Goal: Task Accomplishment & Management: Use online tool/utility

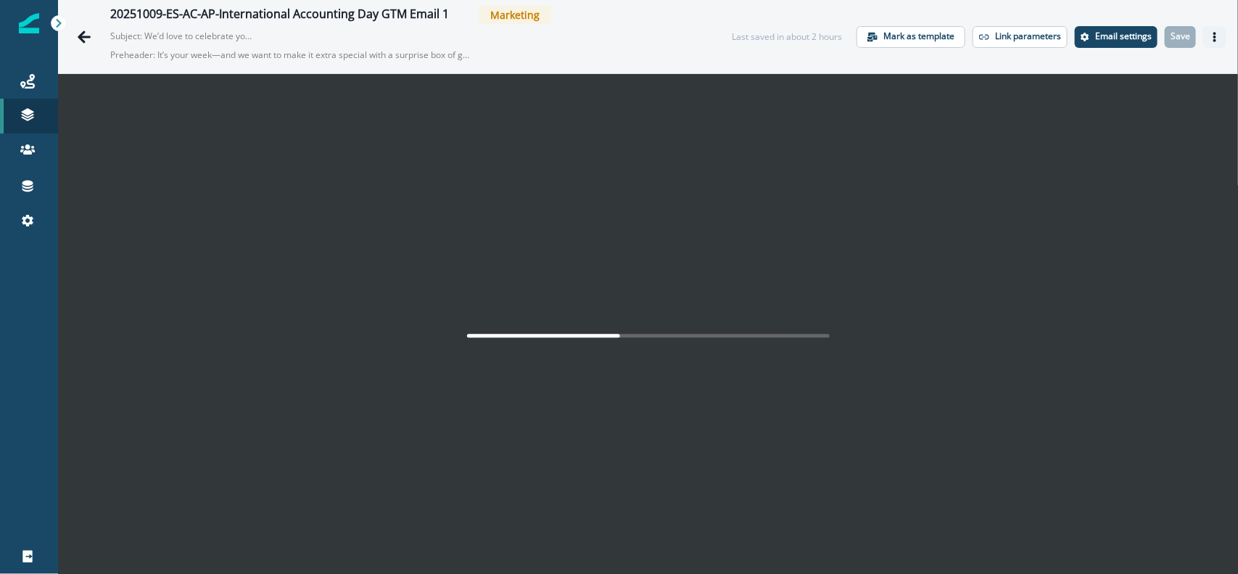
click at [1206, 35] on button "Actions" at bounding box center [1214, 37] width 23 height 22
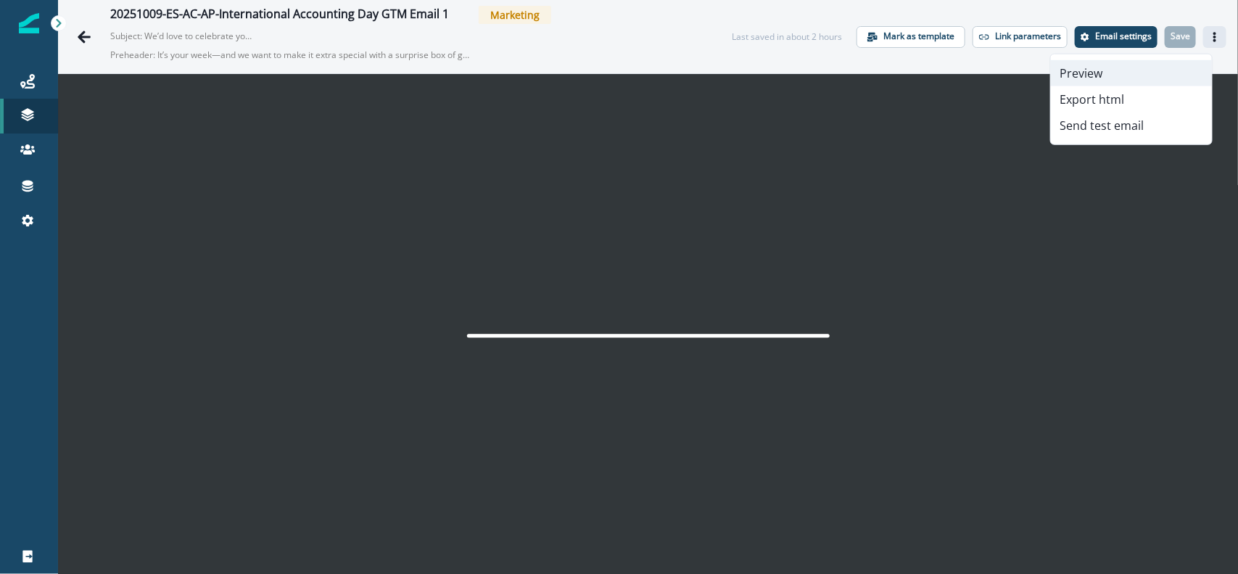
click at [1132, 73] on button "Preview" at bounding box center [1131, 73] width 161 height 26
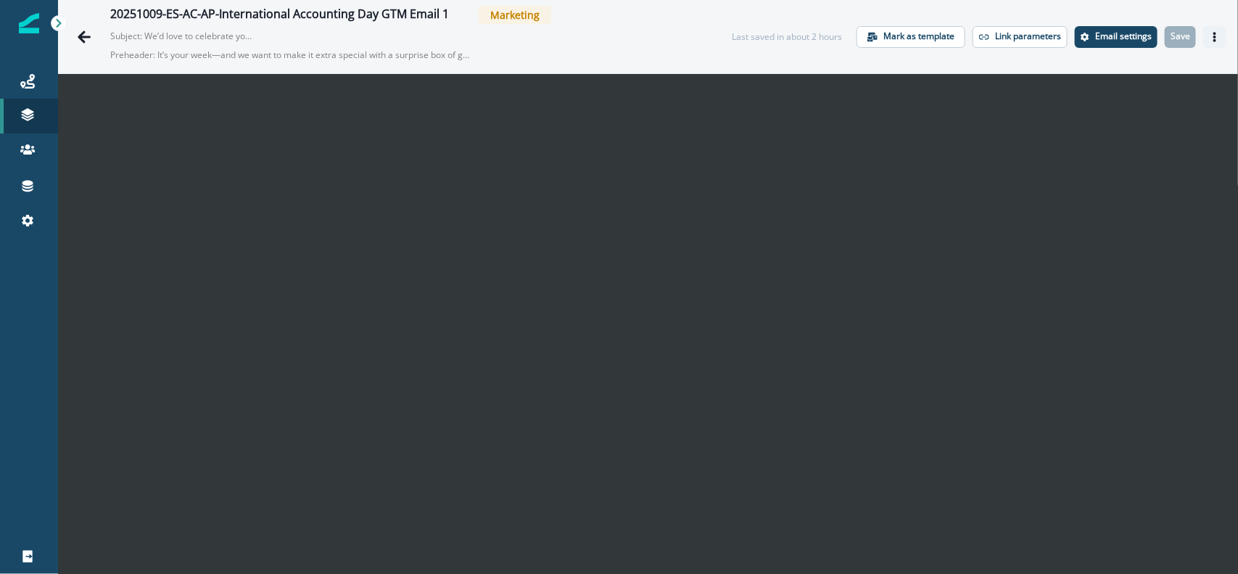
click at [1203, 29] on button "Actions" at bounding box center [1214, 37] width 23 height 22
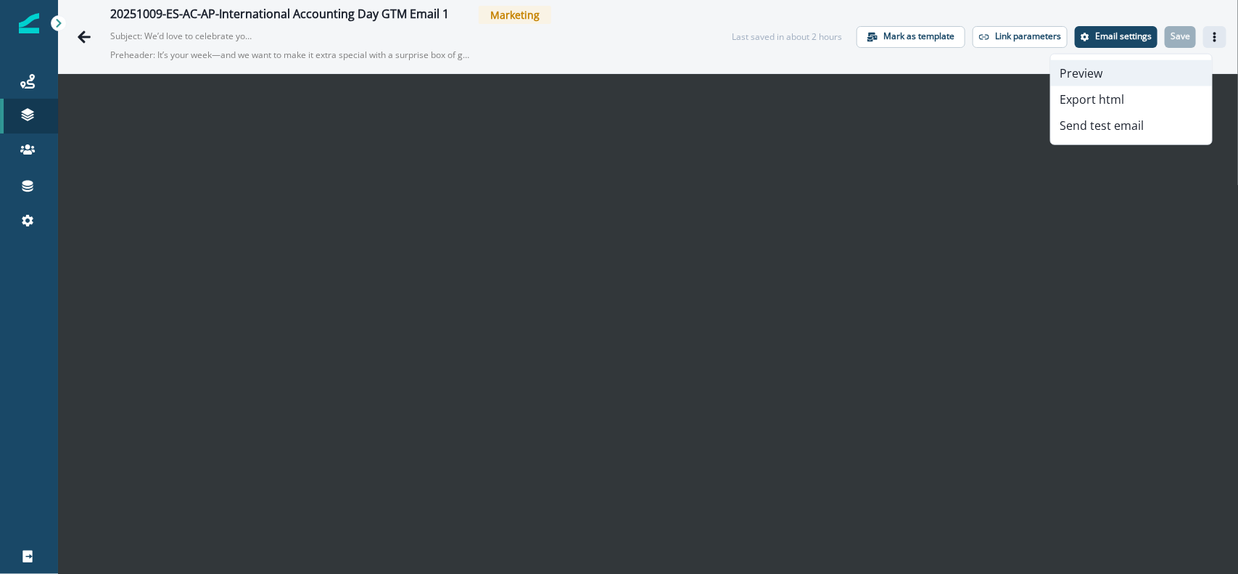
click at [1103, 69] on button "Preview" at bounding box center [1131, 73] width 161 height 26
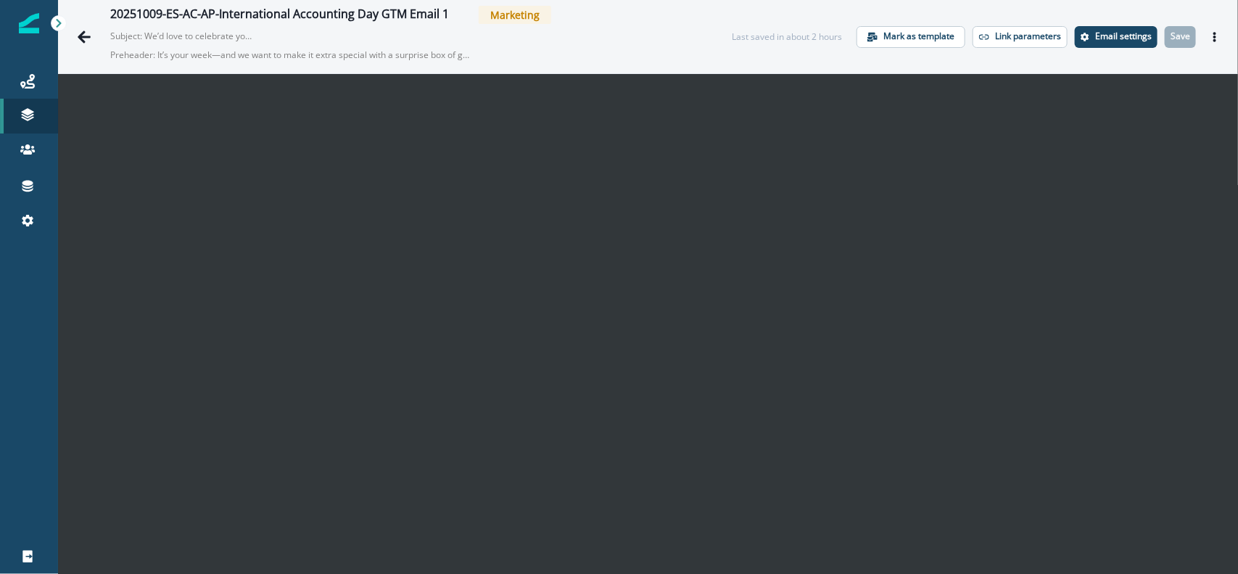
scroll to position [23, 0]
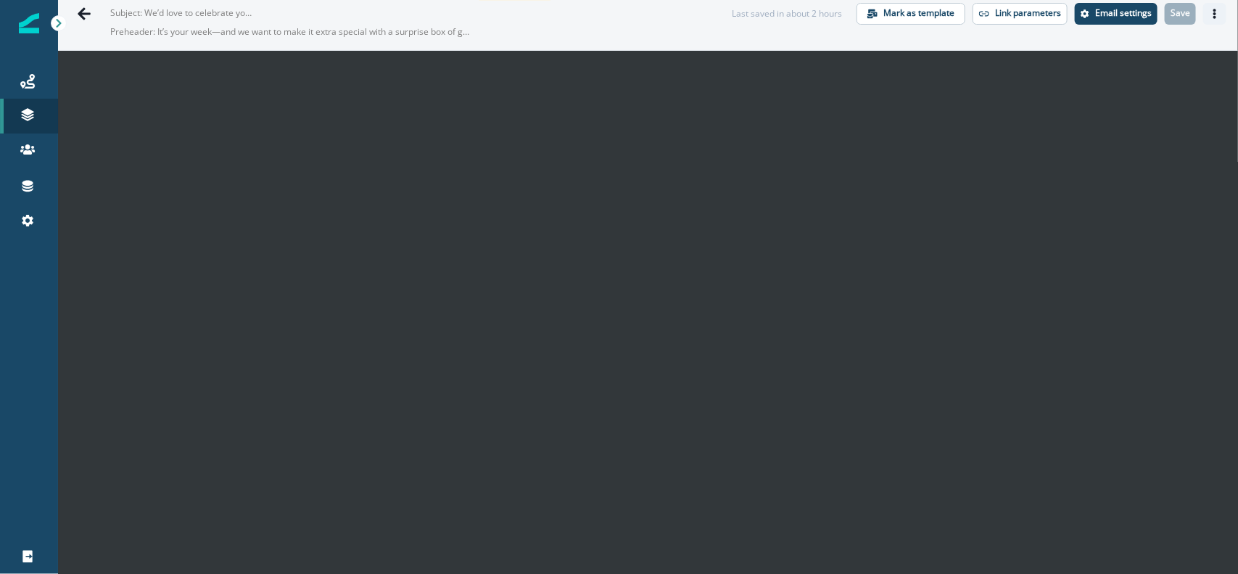
click at [1203, 19] on button "Actions" at bounding box center [1214, 14] width 23 height 22
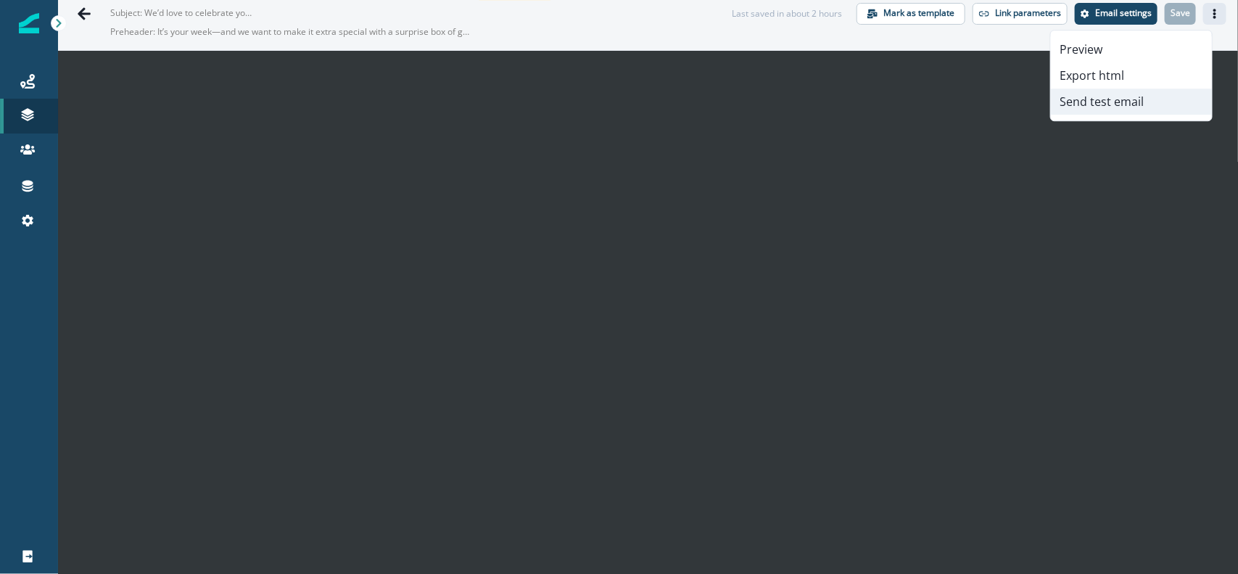
click at [1116, 106] on button "Send test email" at bounding box center [1131, 101] width 161 height 26
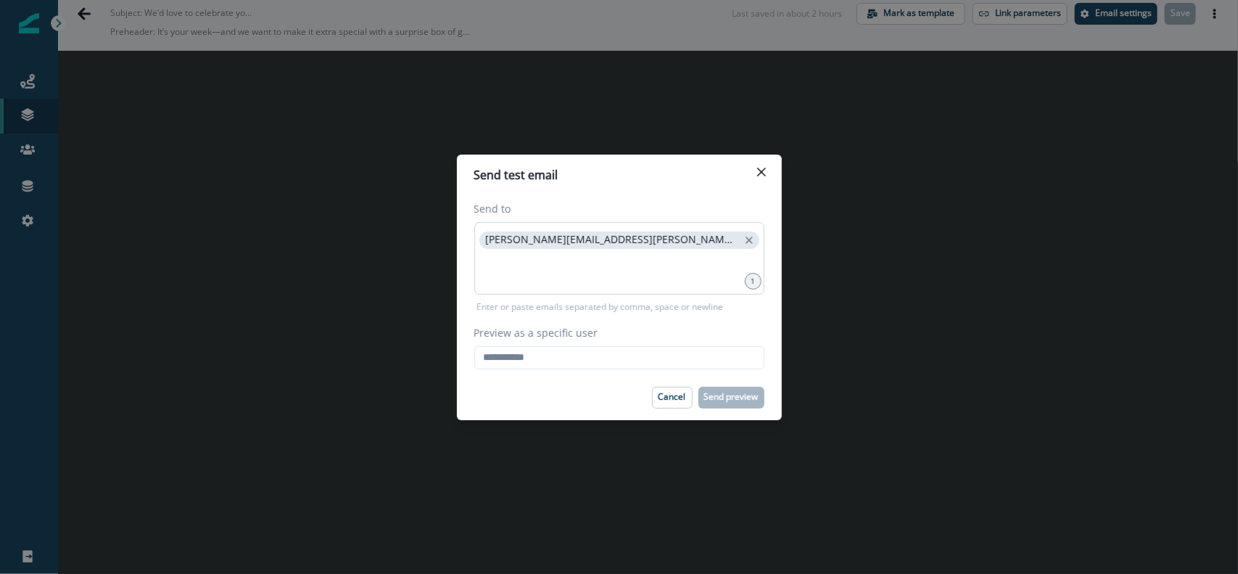
click at [669, 241] on div "[PERSON_NAME][EMAIL_ADDRESS][PERSON_NAME][DOMAIN_NAME]" at bounding box center [619, 258] width 290 height 73
click at [651, 257] on input at bounding box center [620, 269] width 286 height 29
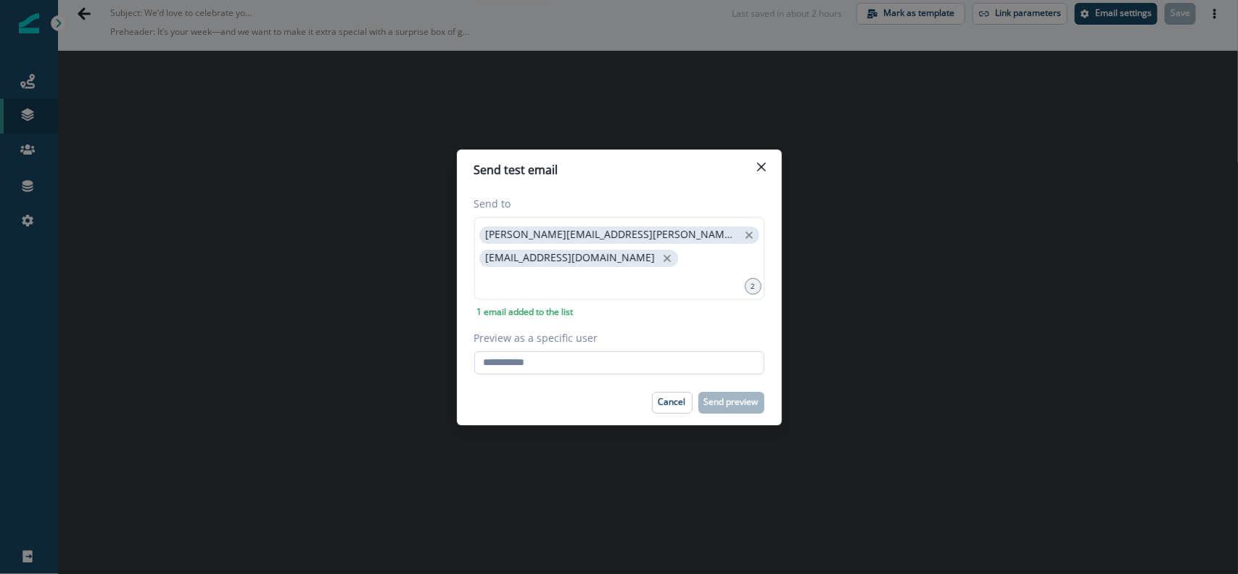
click at [542, 365] on input "Preview as a specific user" at bounding box center [619, 362] width 290 height 23
paste input "**********"
type input "**********"
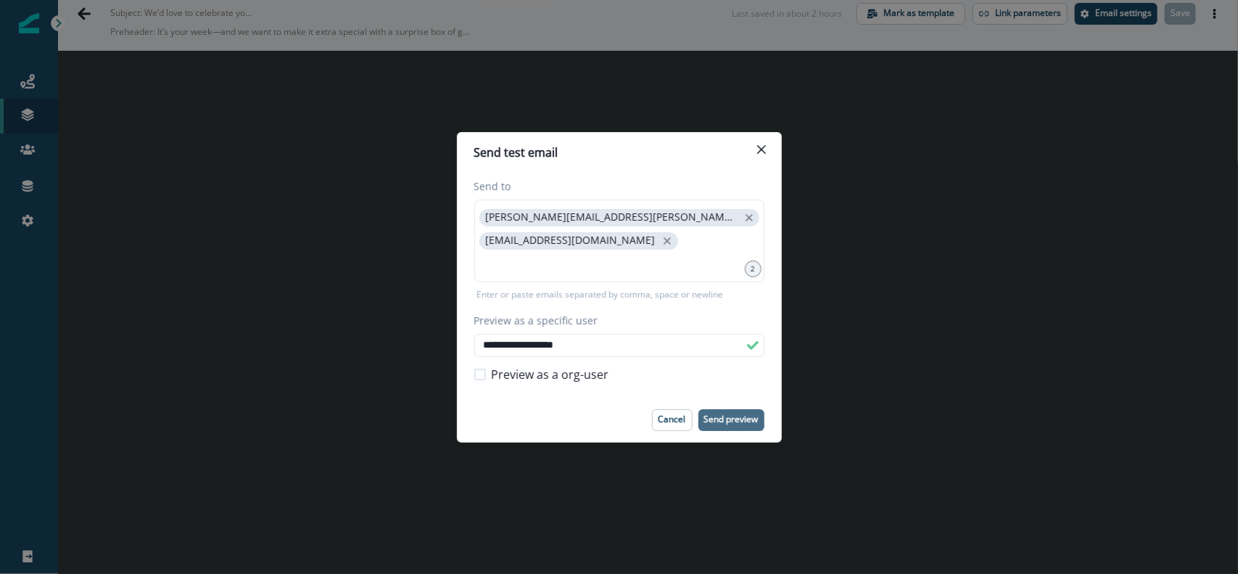
click at [719, 417] on p "Send preview" at bounding box center [731, 419] width 54 height 10
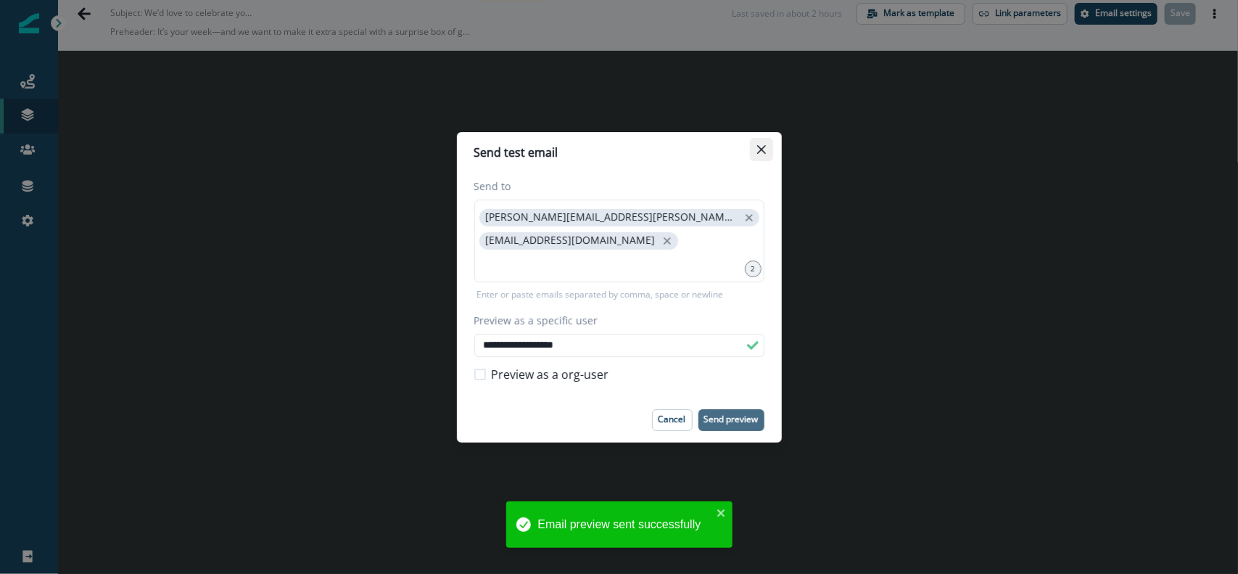
click at [764, 160] on button "Close" at bounding box center [761, 149] width 23 height 23
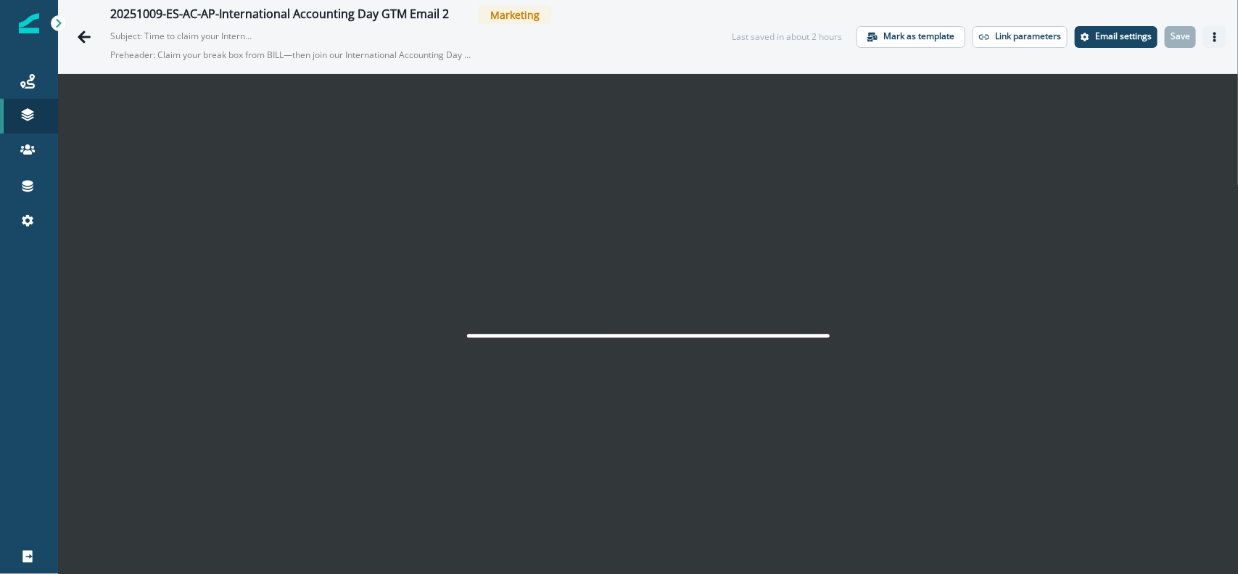
click at [990, 41] on button "Actions" at bounding box center [1214, 37] width 23 height 22
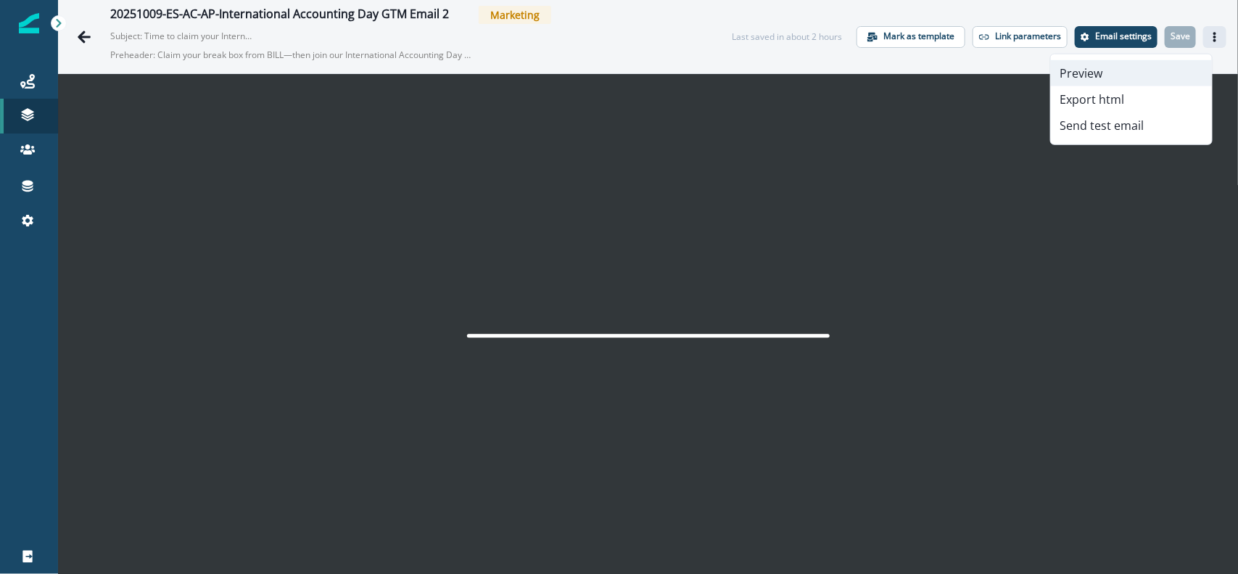
click at [990, 69] on button "Preview" at bounding box center [1131, 73] width 161 height 26
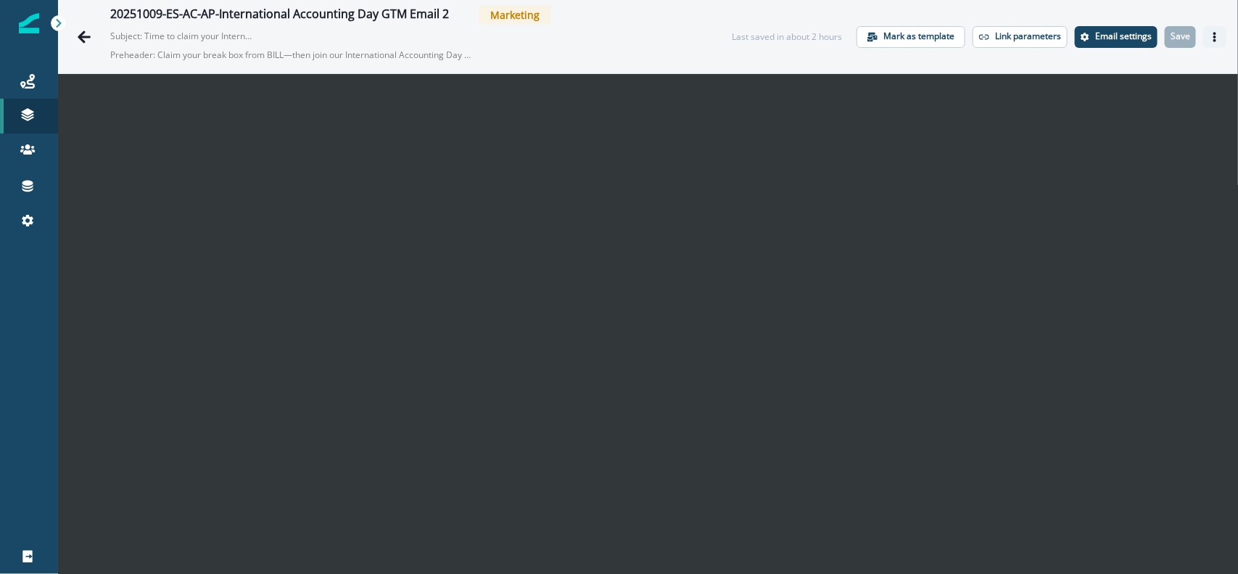
click at [990, 45] on button "Actions" at bounding box center [1214, 37] width 23 height 22
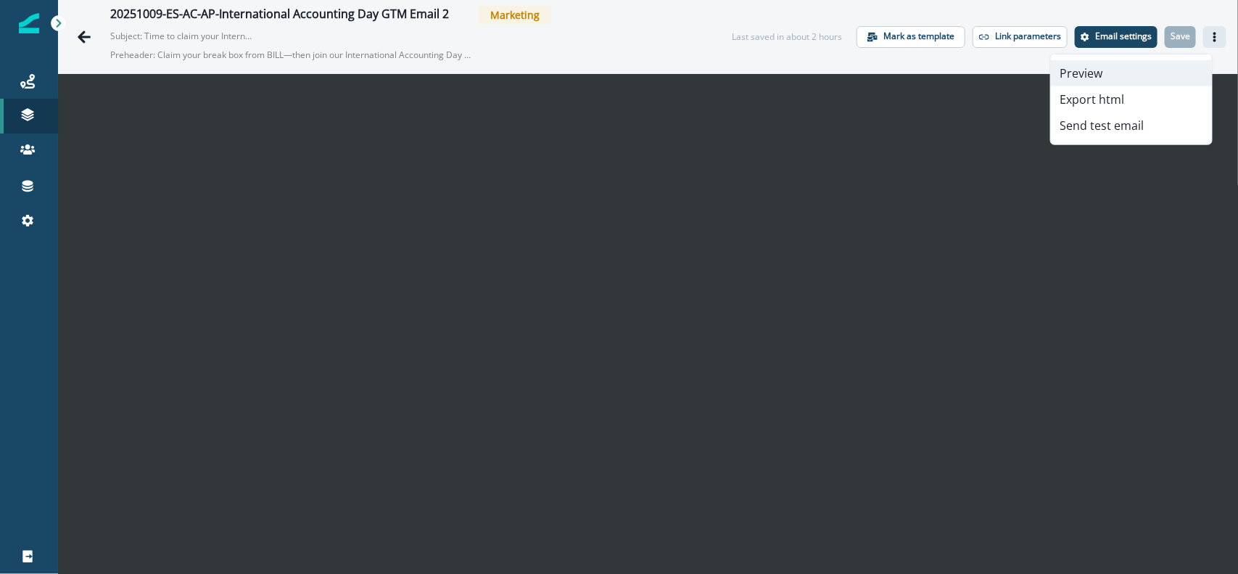
click at [990, 66] on button "Preview" at bounding box center [1131, 73] width 161 height 26
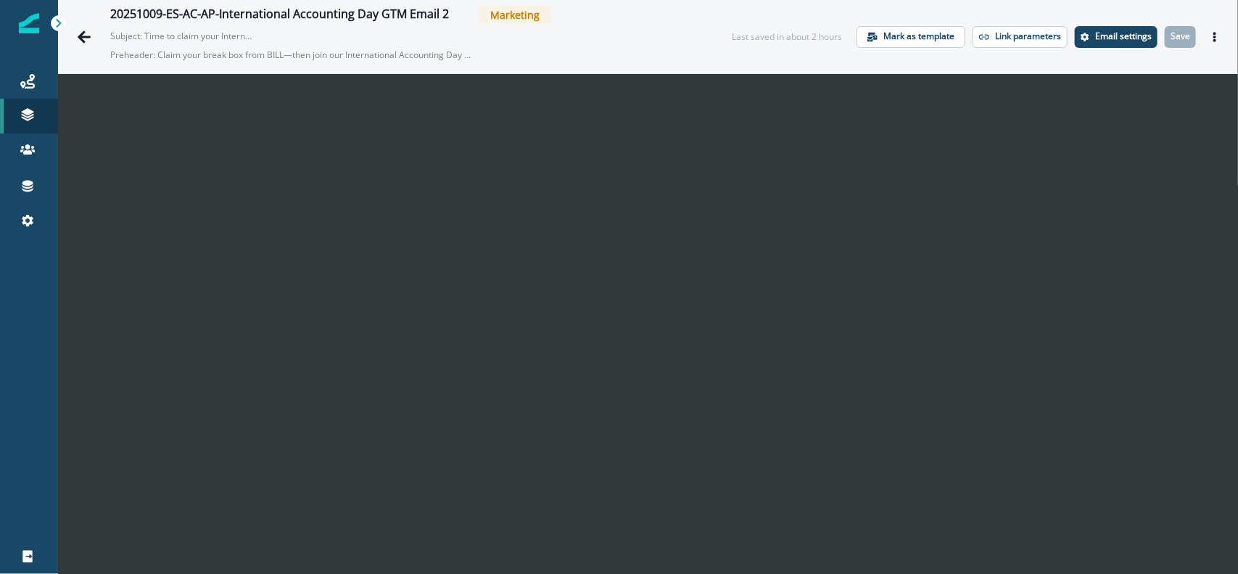
scroll to position [23, 0]
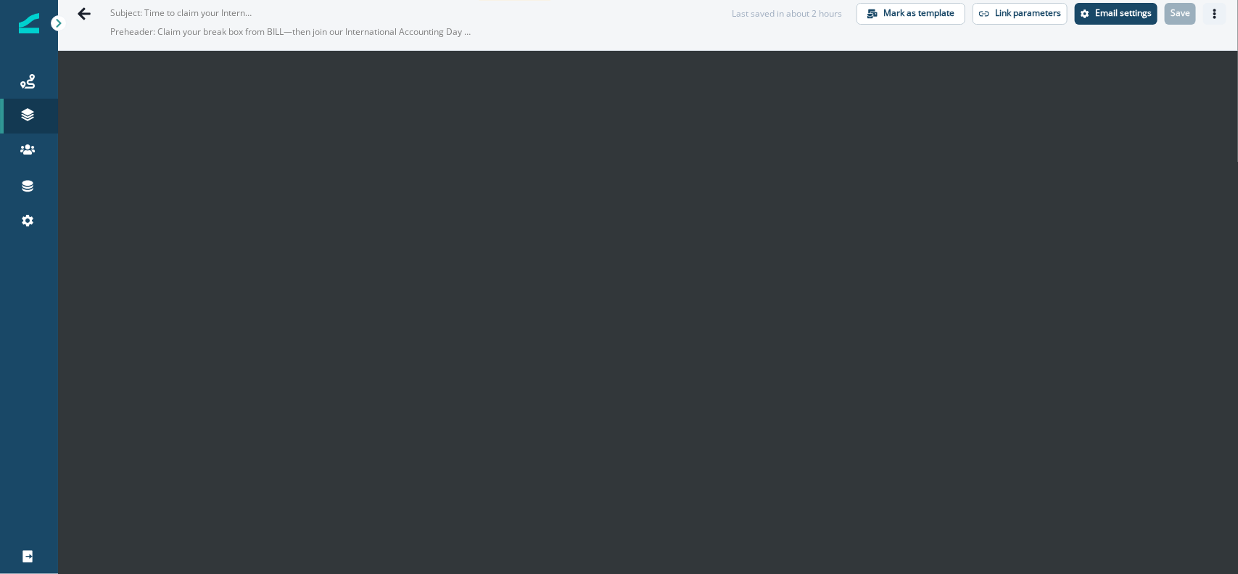
click at [990, 15] on icon "Actions" at bounding box center [1215, 14] width 10 height 10
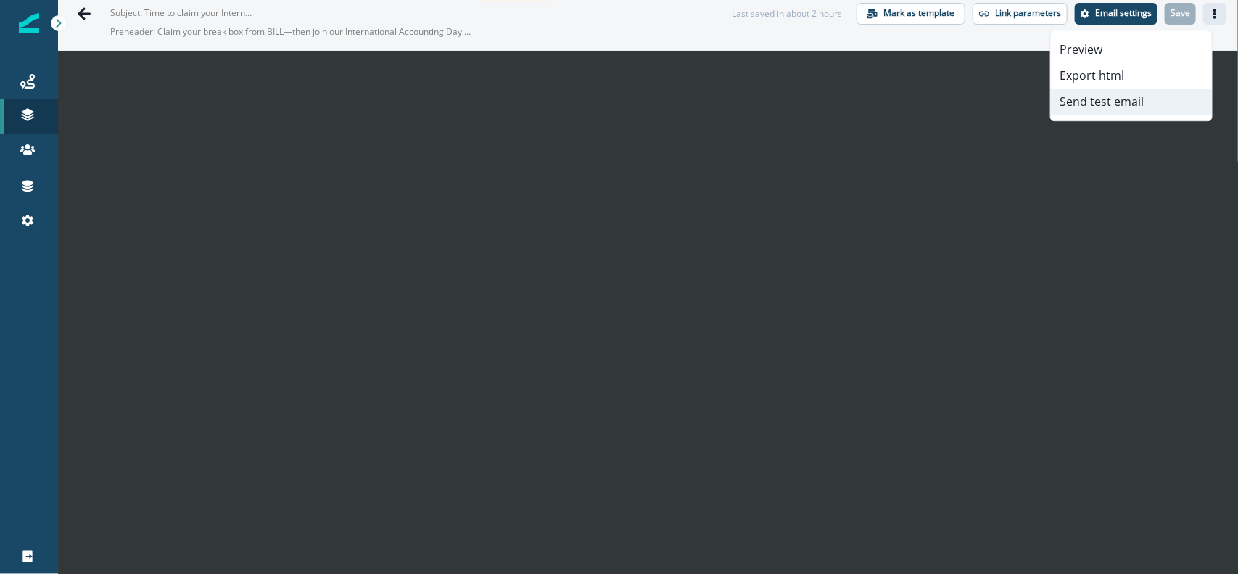
click at [990, 107] on button "Send test email" at bounding box center [1131, 101] width 161 height 26
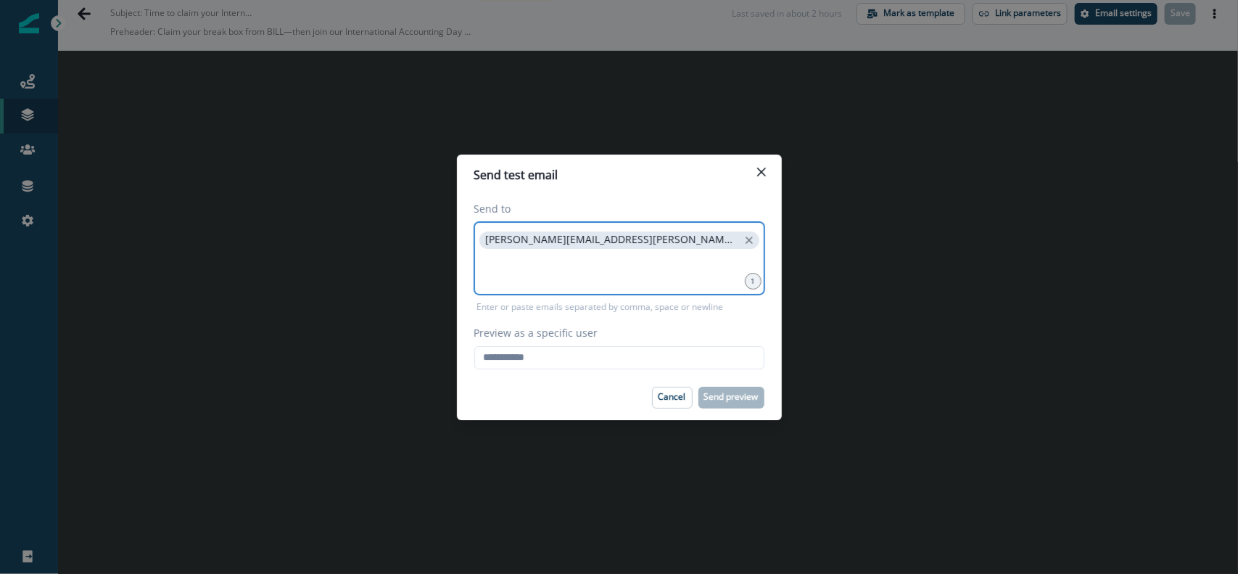
click at [656, 260] on input at bounding box center [620, 269] width 286 height 29
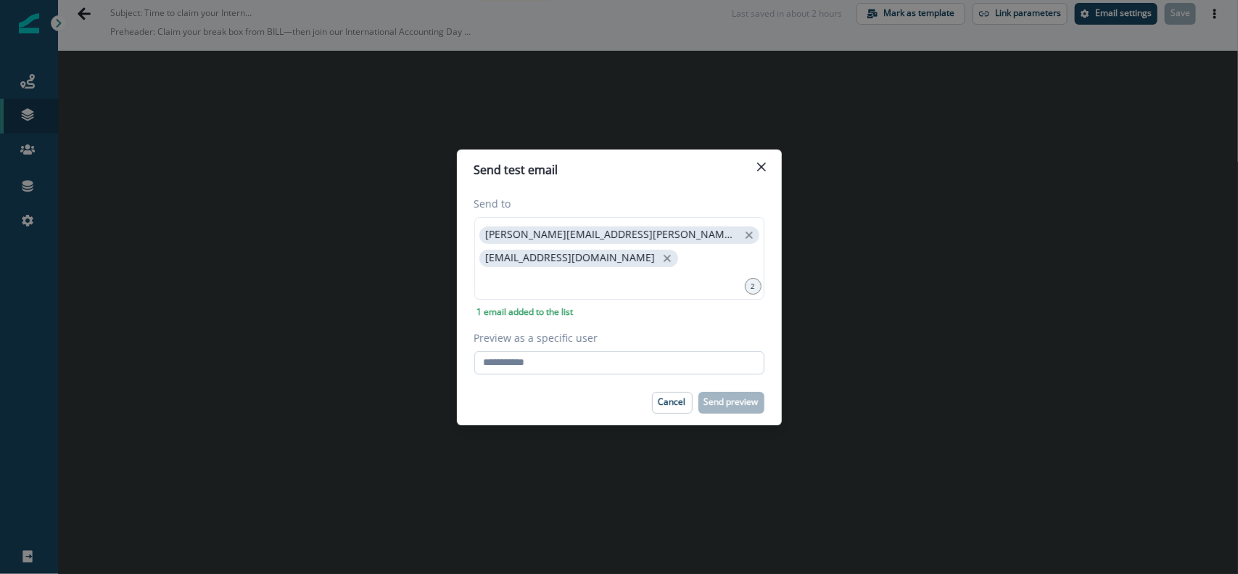
click at [541, 357] on input "Preview as a specific user" at bounding box center [619, 362] width 290 height 23
paste input "**********"
type input "**********"
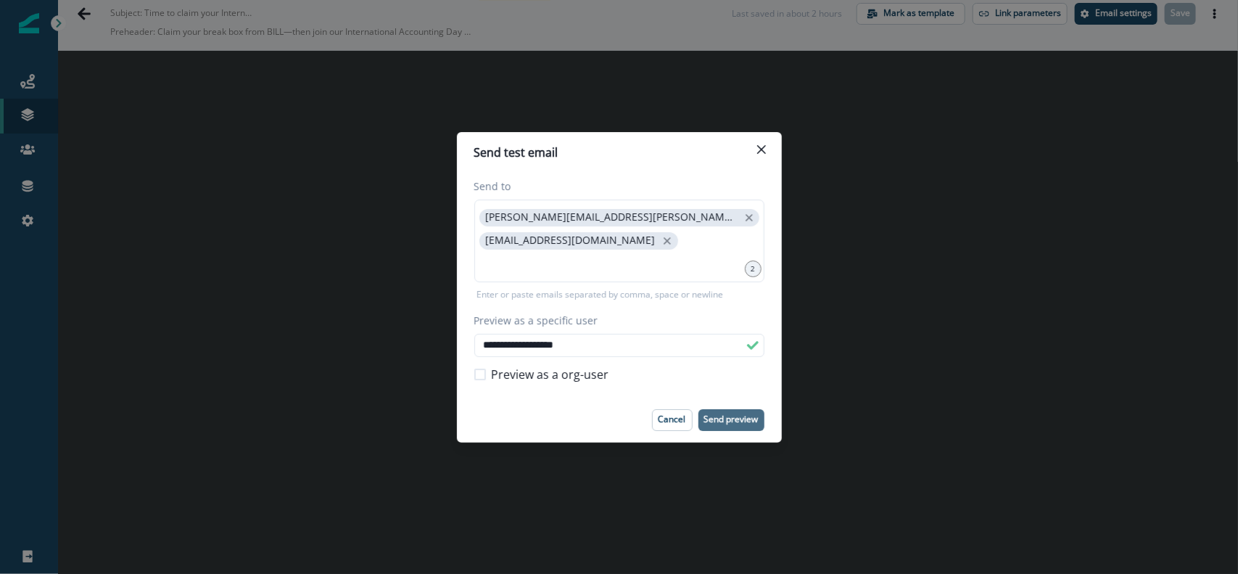
click at [736, 414] on p "Send preview" at bounding box center [731, 419] width 54 height 10
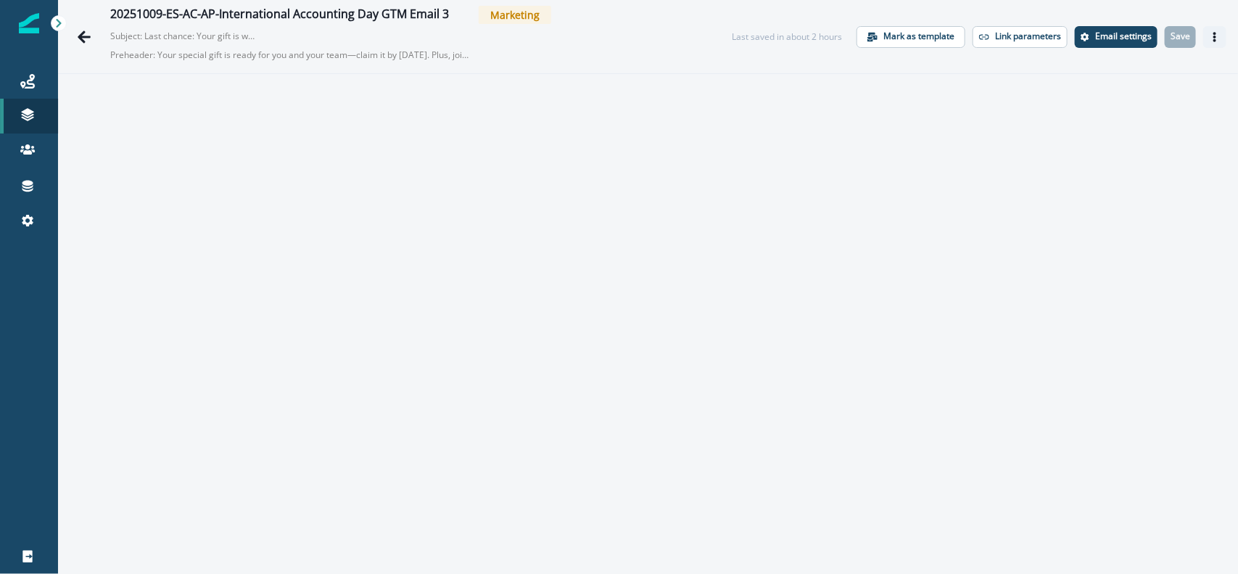
click at [990, 37] on icon "Actions" at bounding box center [1215, 37] width 10 height 10
click at [990, 74] on button "Preview" at bounding box center [1131, 73] width 161 height 26
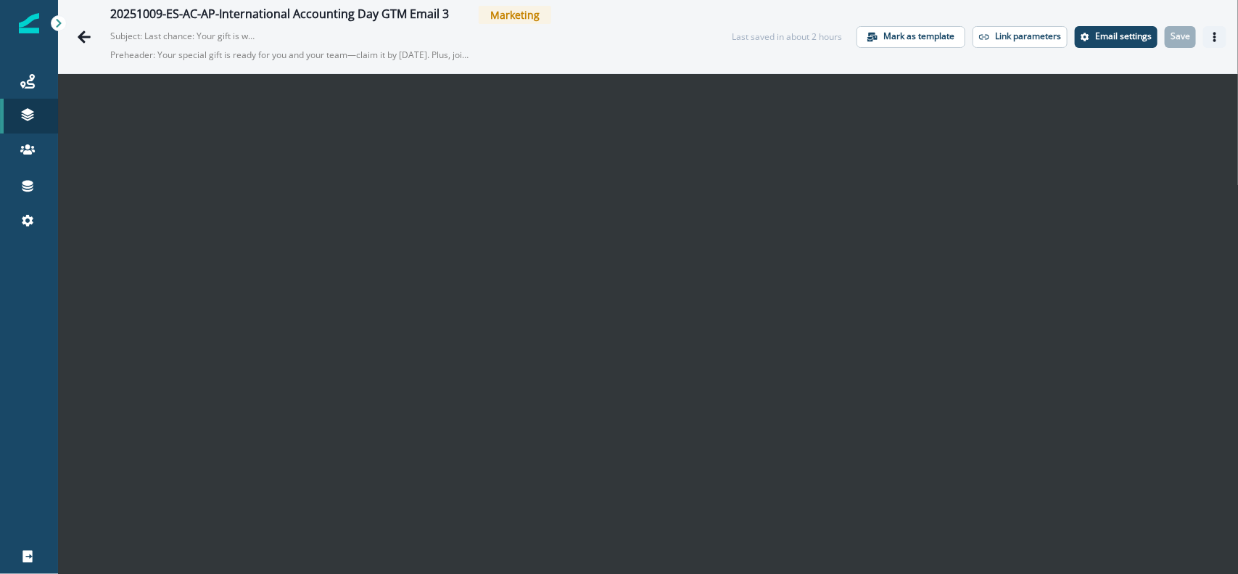
click at [1213, 35] on button "Actions" at bounding box center [1214, 37] width 23 height 22
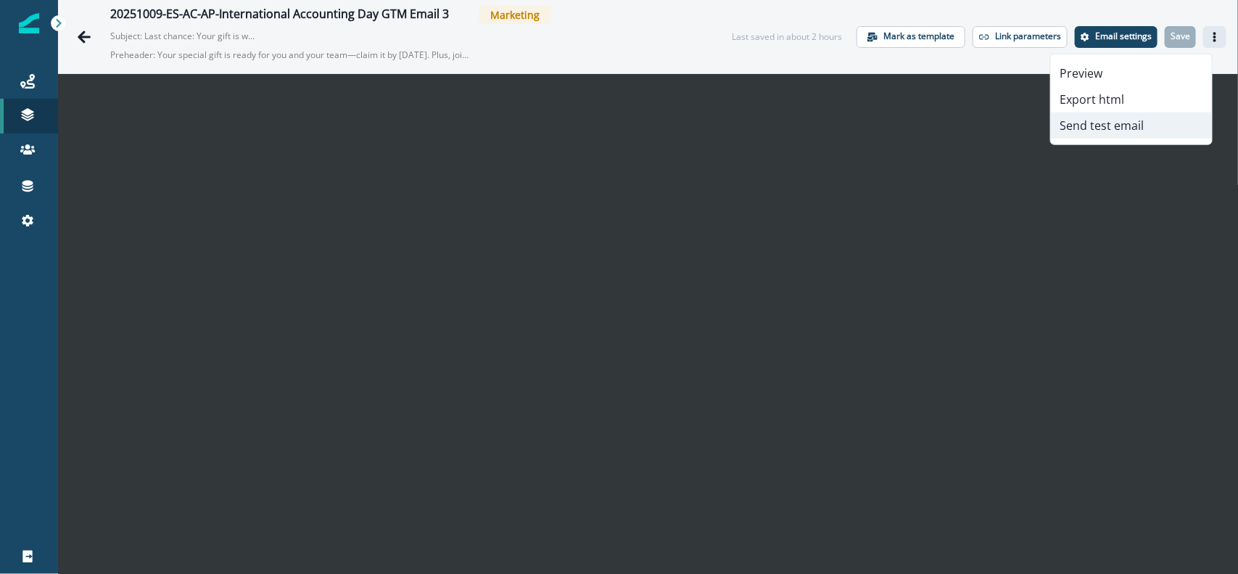
click at [1147, 128] on button "Send test email" at bounding box center [1131, 125] width 161 height 26
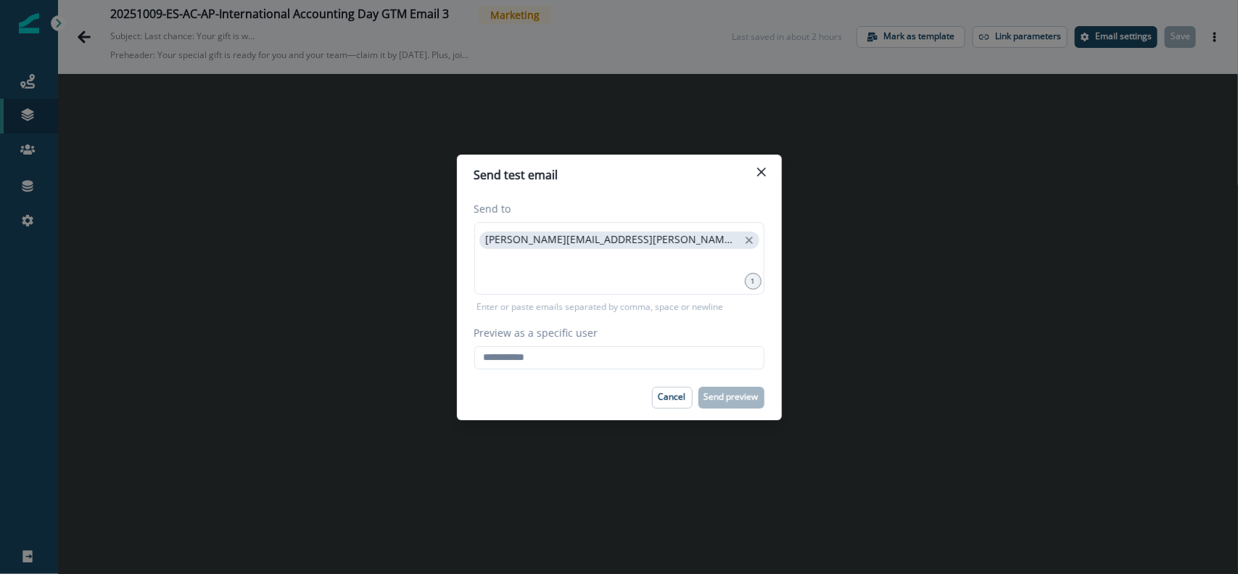
click at [573, 301] on p "Enter or paste emails separated by comma, space or newline" at bounding box center [600, 306] width 252 height 13
click at [591, 281] on input at bounding box center [620, 269] width 286 height 29
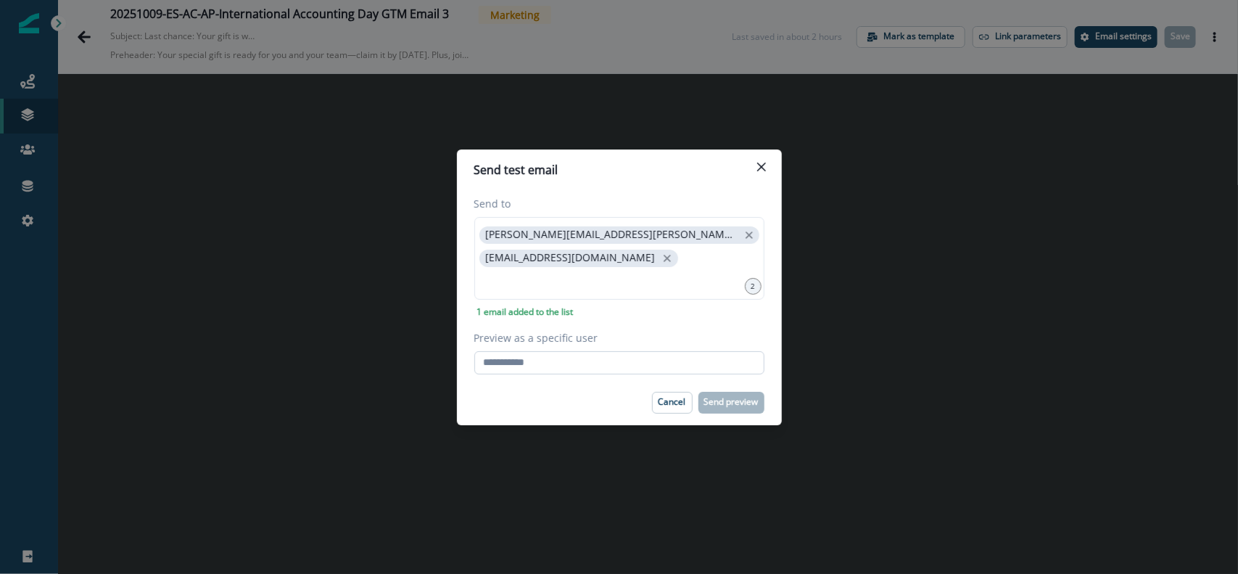
click at [573, 355] on input "Preview as a specific user" at bounding box center [619, 362] width 290 height 23
paste input "**********"
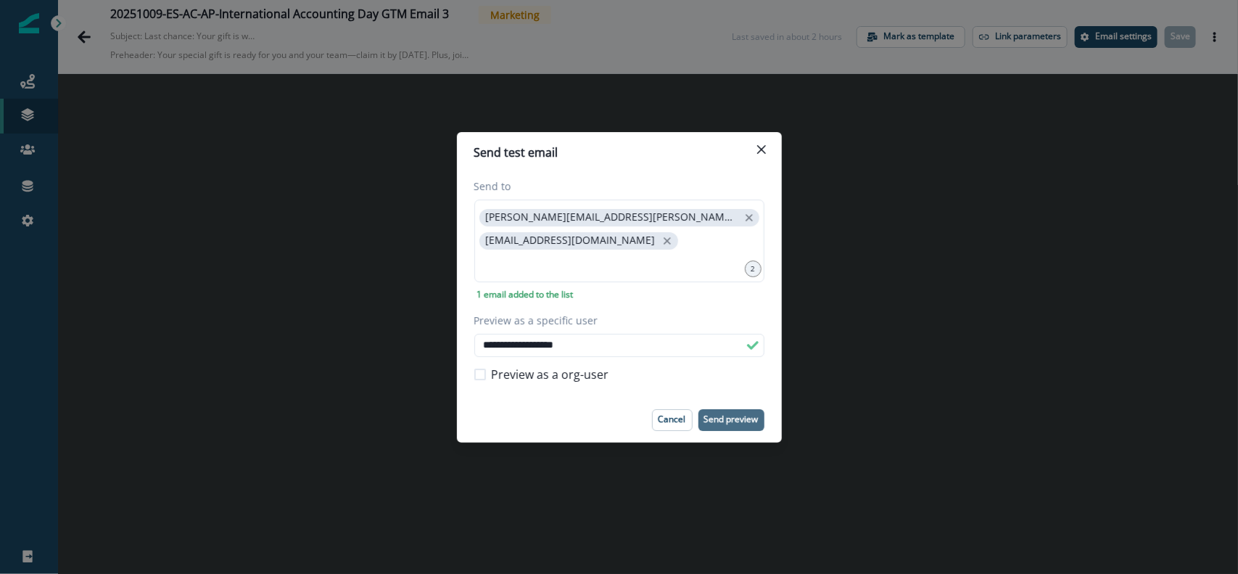
type input "**********"
click at [745, 417] on p "Send preview" at bounding box center [731, 419] width 54 height 10
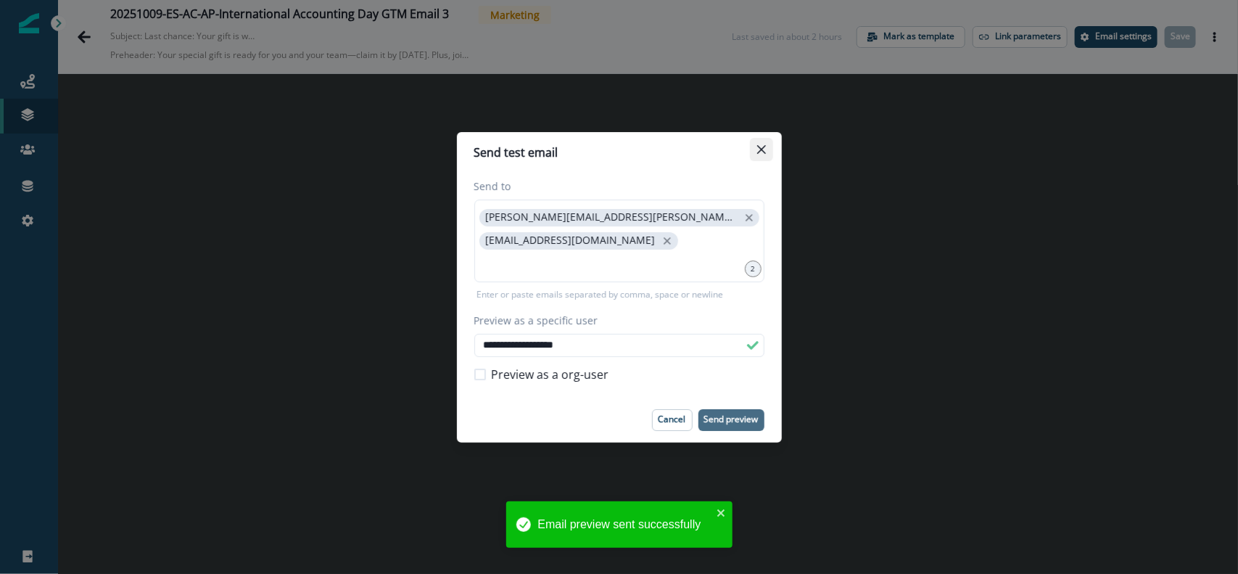
click at [763, 149] on button "Close" at bounding box center [761, 149] width 23 height 23
